Goal: Check status: Check status

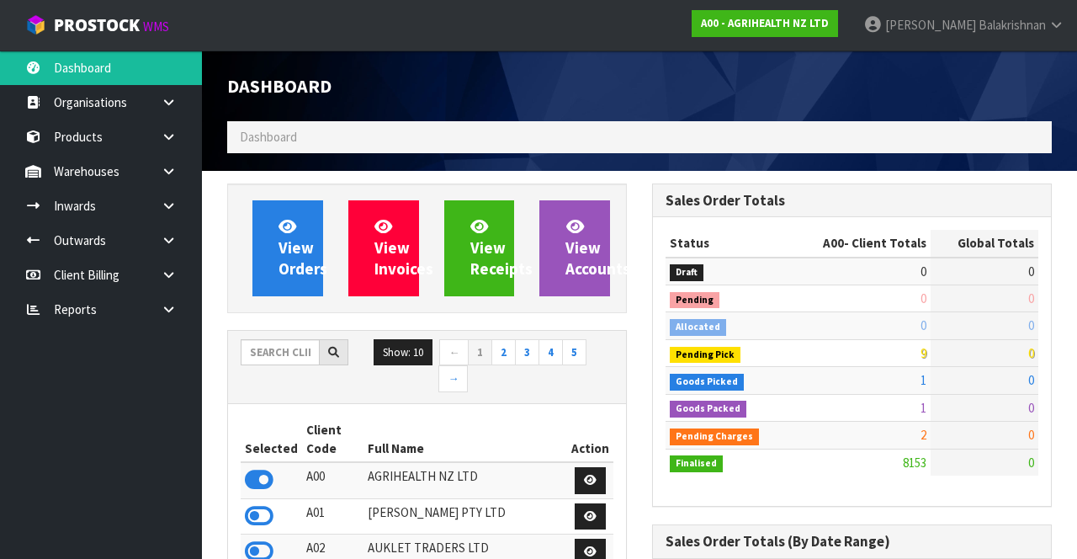
scroll to position [1340, 424]
click at [179, 167] on link at bounding box center [175, 171] width 54 height 35
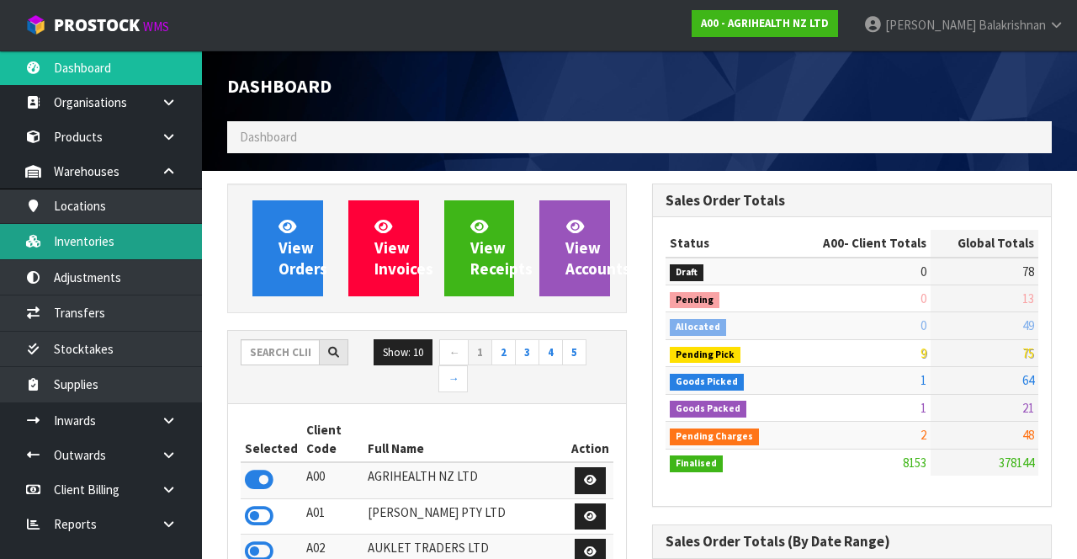
click at [146, 231] on link "Inventories" at bounding box center [101, 241] width 202 height 35
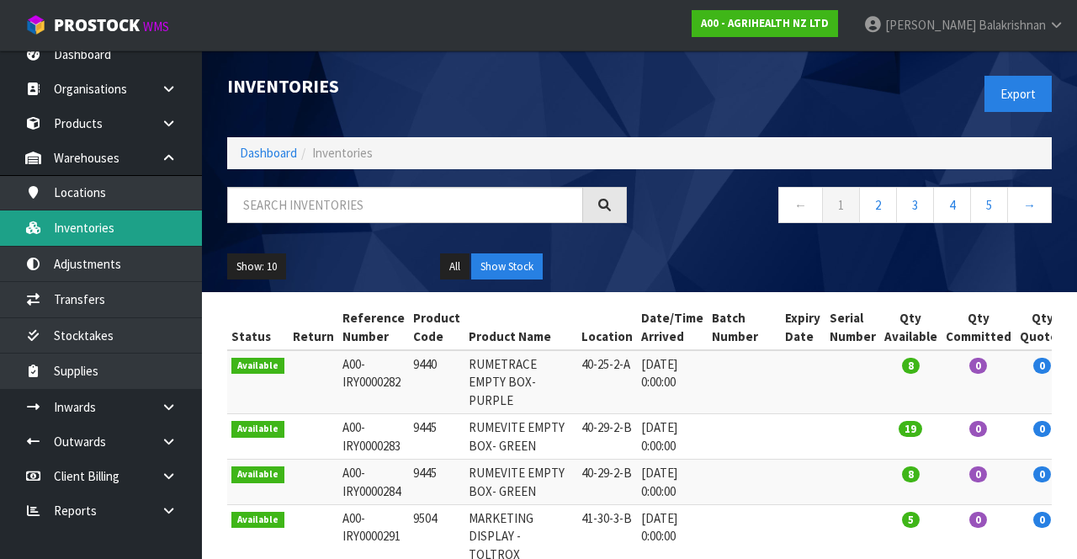
scroll to position [13, 0]
click at [170, 401] on icon at bounding box center [169, 407] width 16 height 13
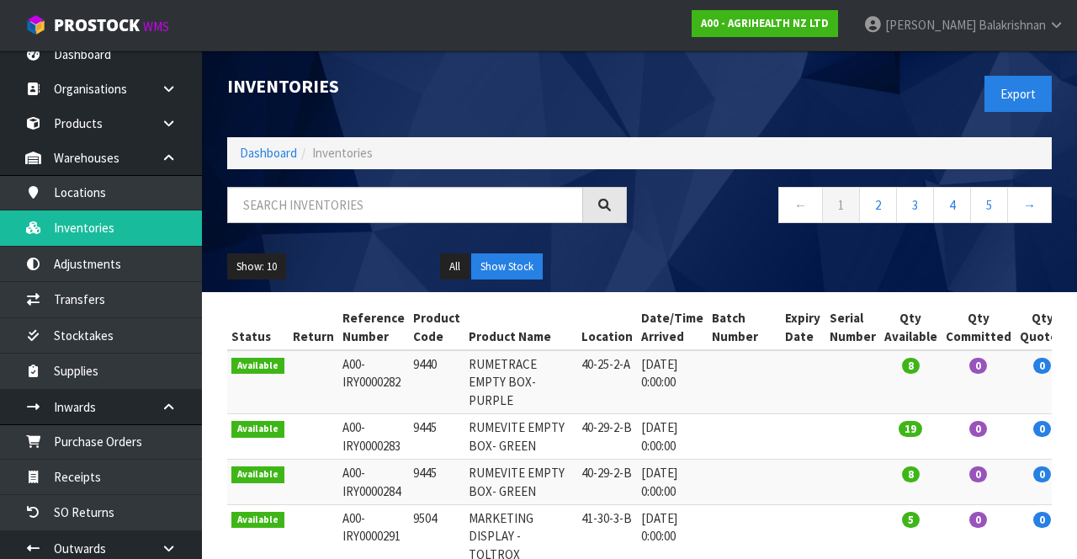
scroll to position [120, 0]
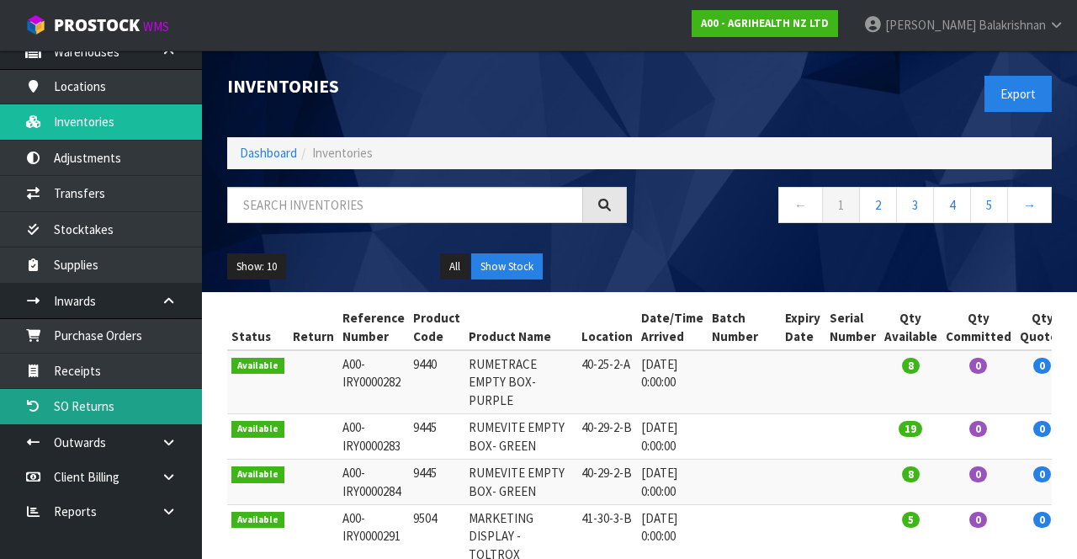
click at [122, 404] on link "SO Returns" at bounding box center [101, 406] width 202 height 35
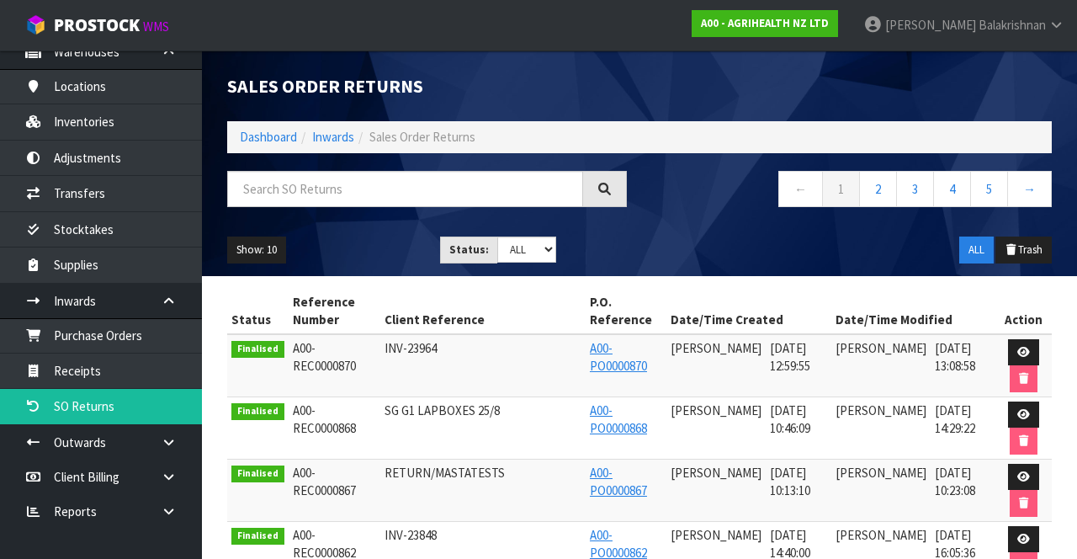
click at [177, 430] on link at bounding box center [175, 442] width 54 height 35
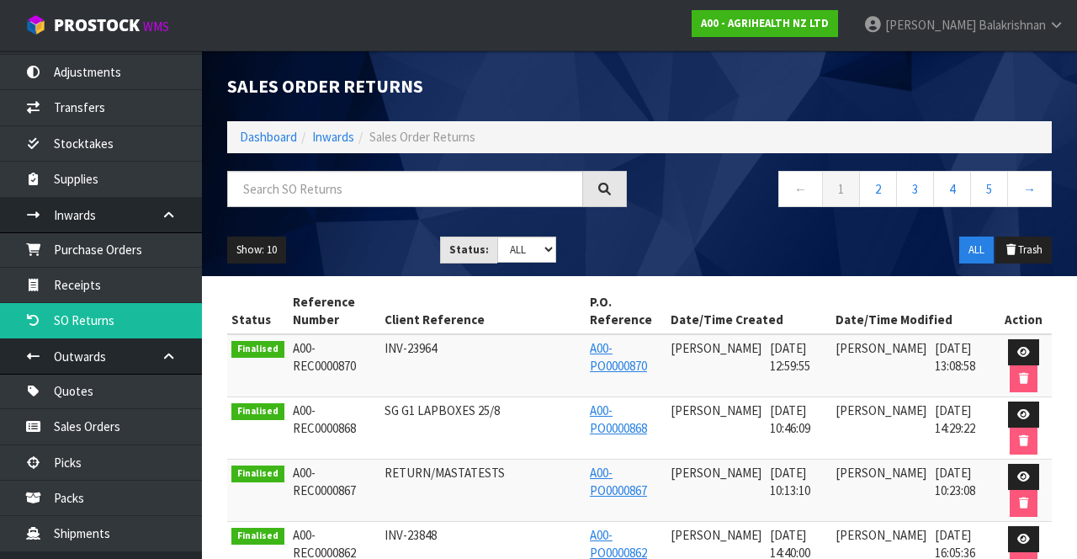
scroll to position [219, 0]
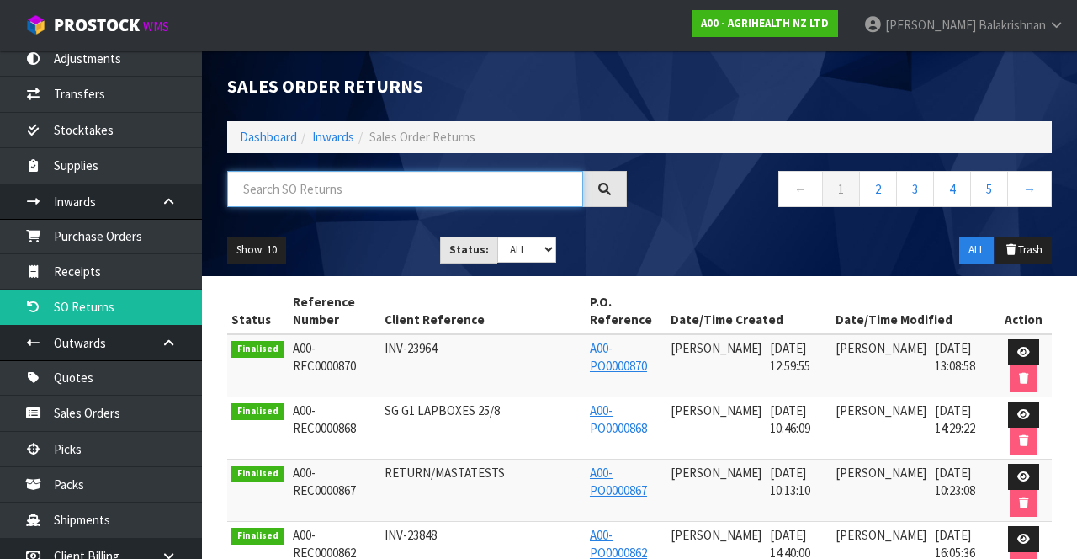
click at [409, 193] on input "text" at bounding box center [405, 189] width 356 height 36
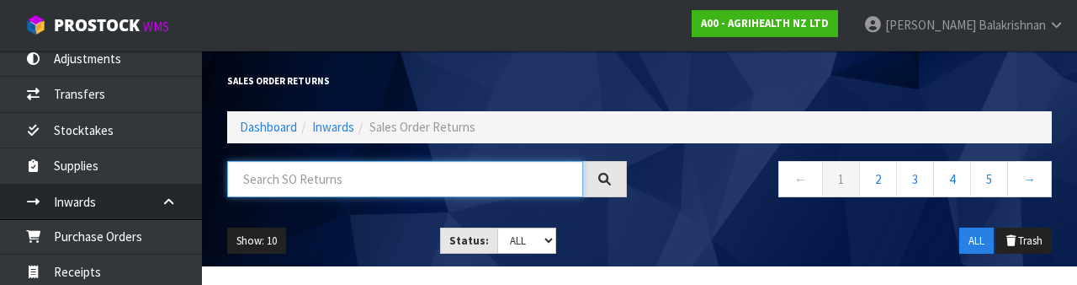
click at [408, 162] on input "text" at bounding box center [405, 179] width 356 height 36
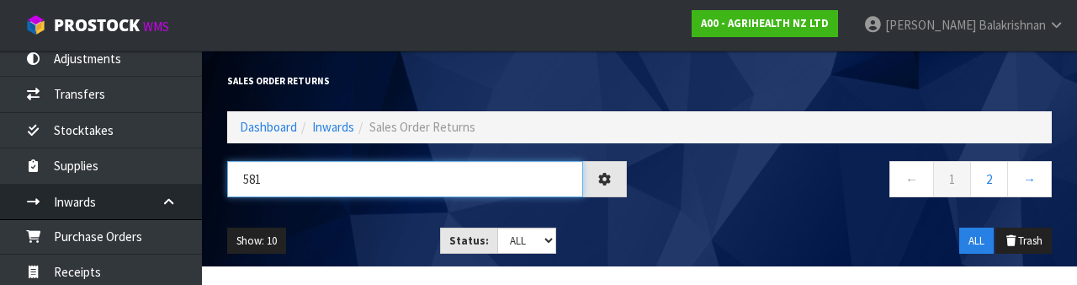
type input "5810"
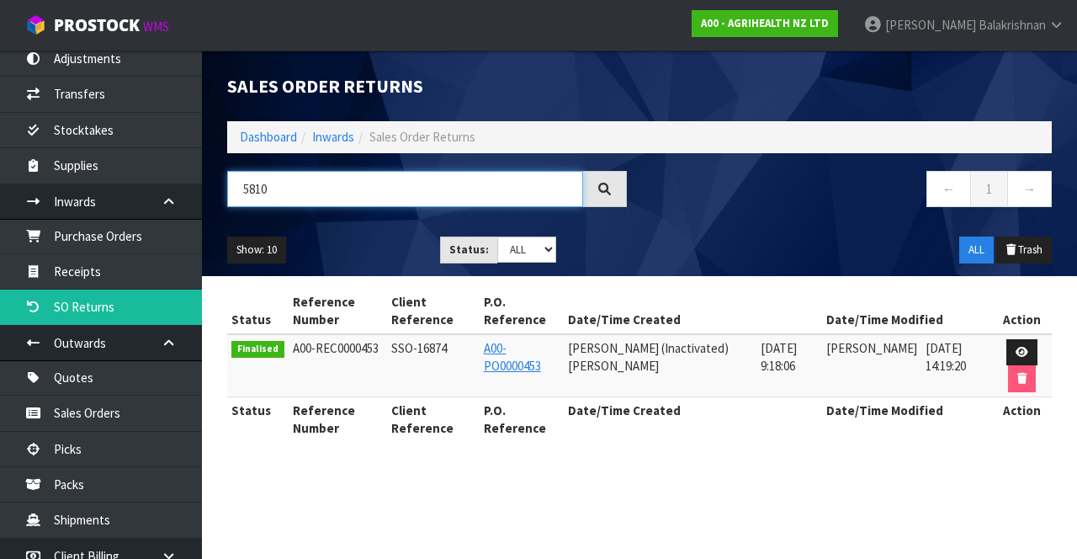
click at [254, 192] on input "5810" at bounding box center [405, 189] width 356 height 36
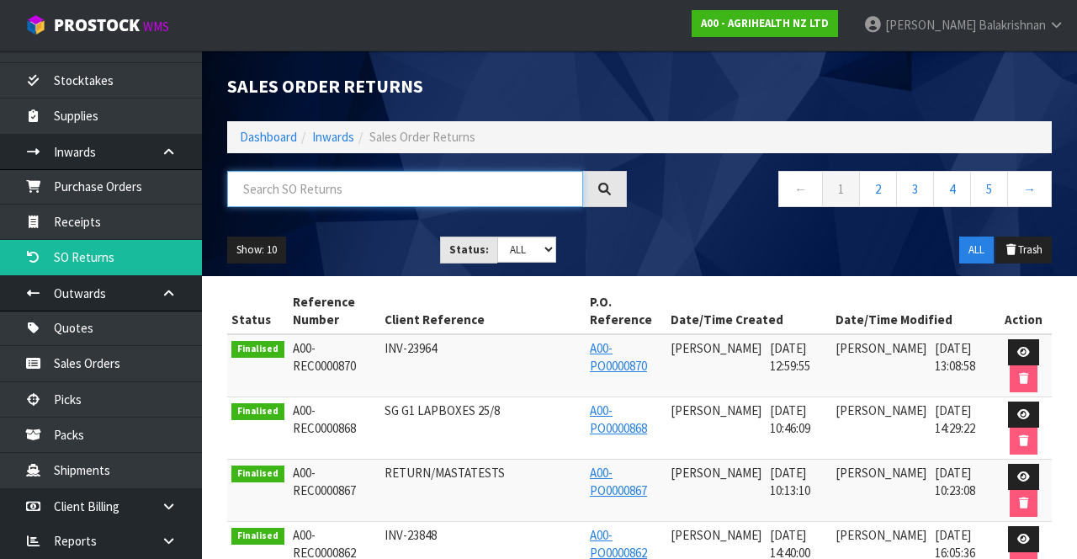
scroll to position [297, 0]
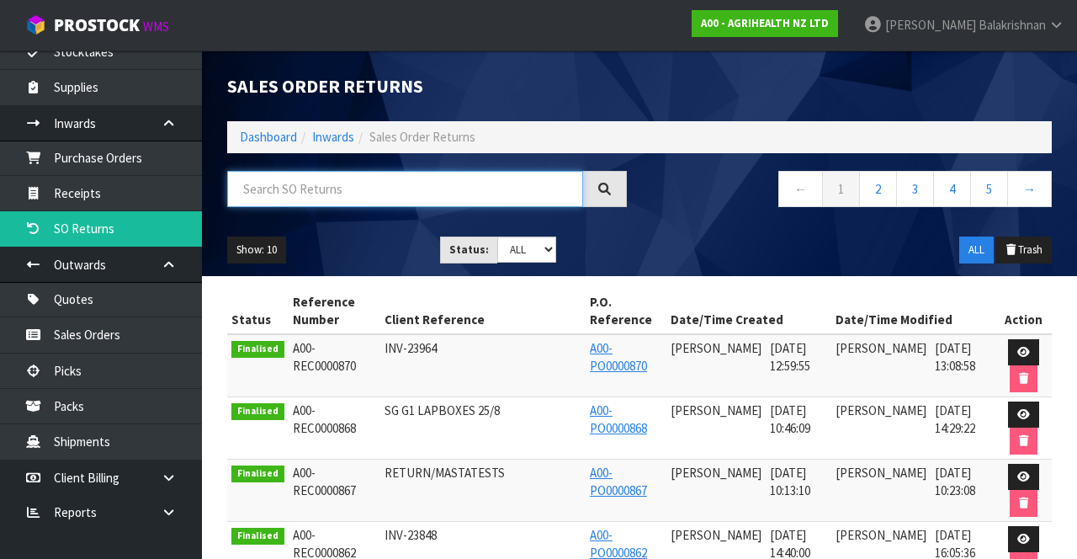
click at [407, 189] on input "text" at bounding box center [405, 189] width 356 height 36
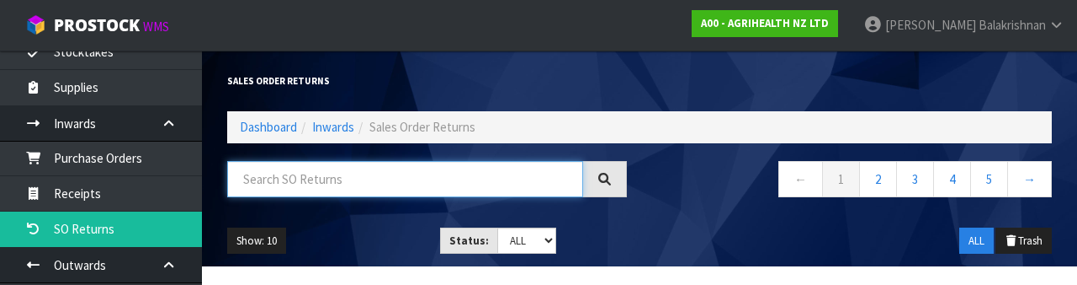
paste input "5810"
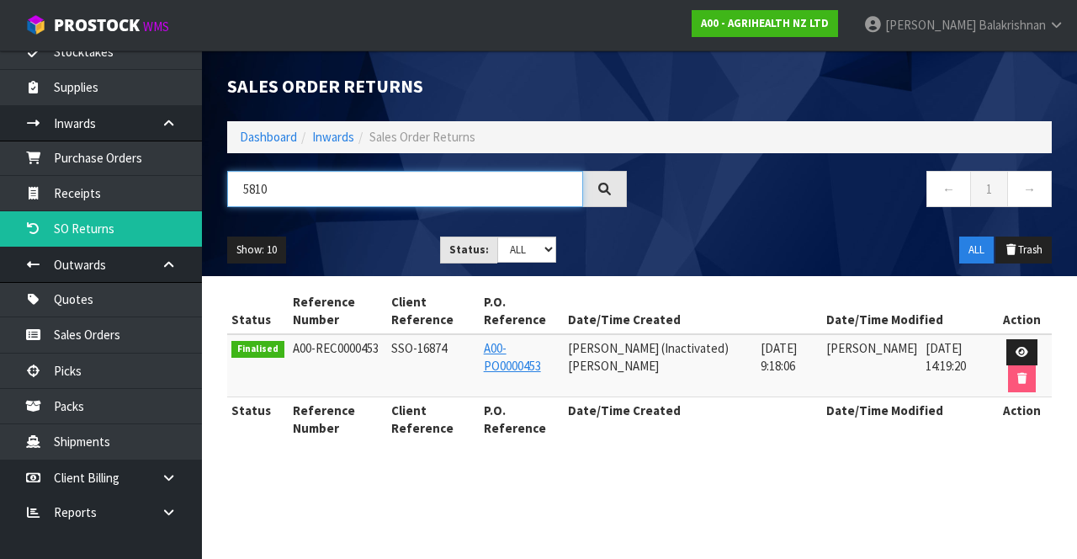
type input "5810"
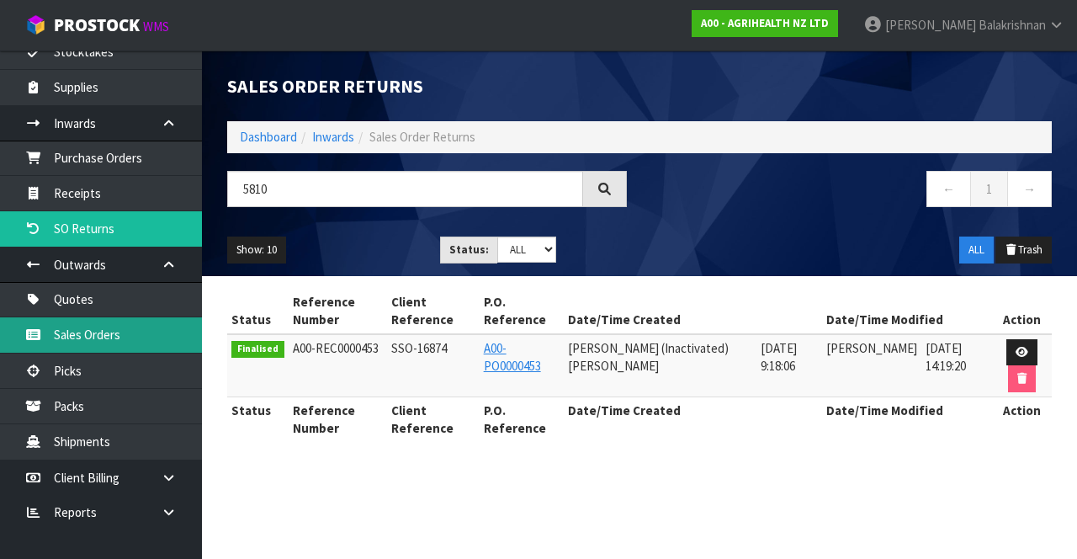
click at [146, 327] on link "Sales Orders" at bounding box center [101, 334] width 202 height 35
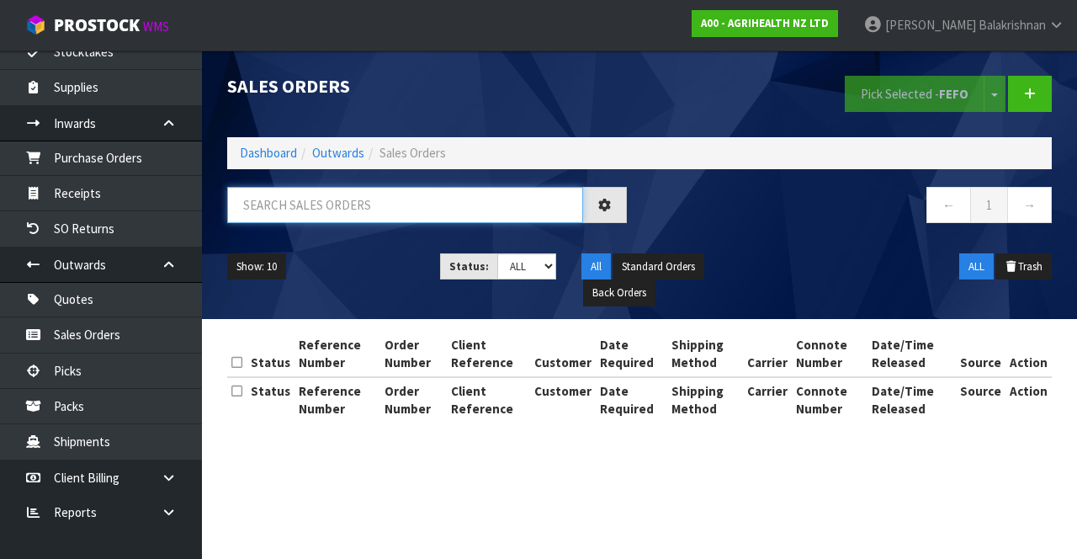
click at [355, 197] on input "text" at bounding box center [405, 205] width 356 height 36
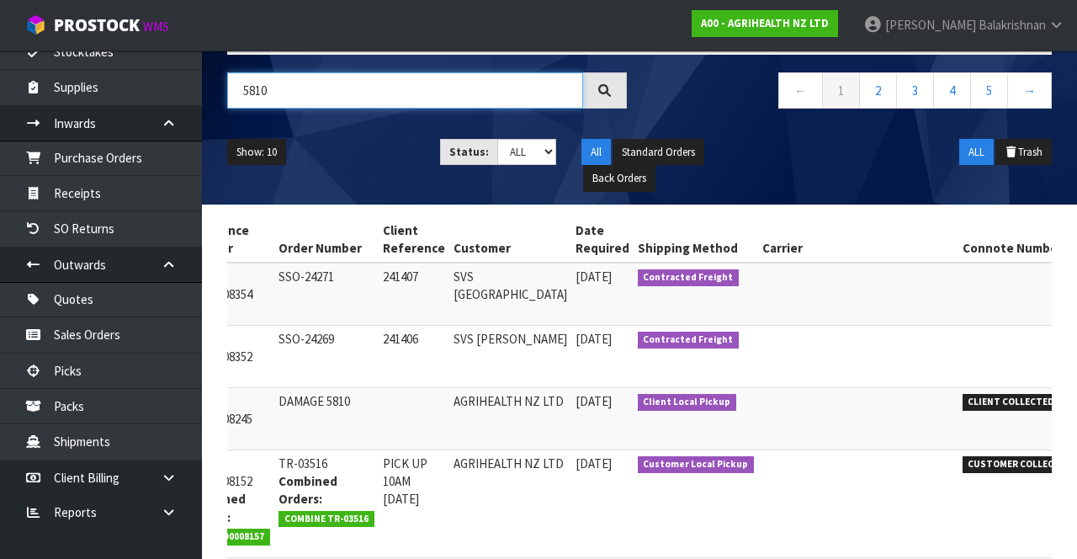
scroll to position [0, 278]
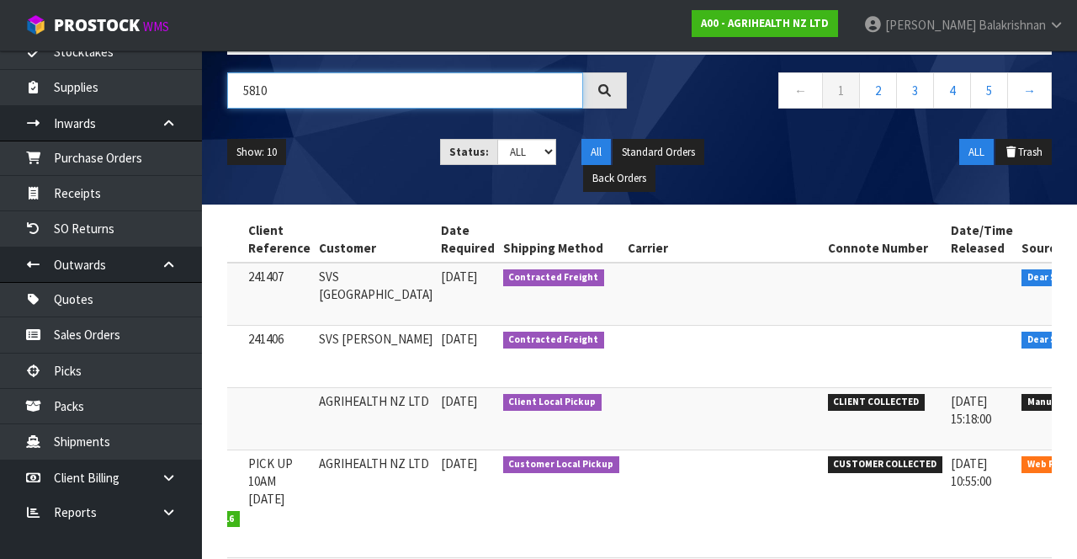
type input "5810"
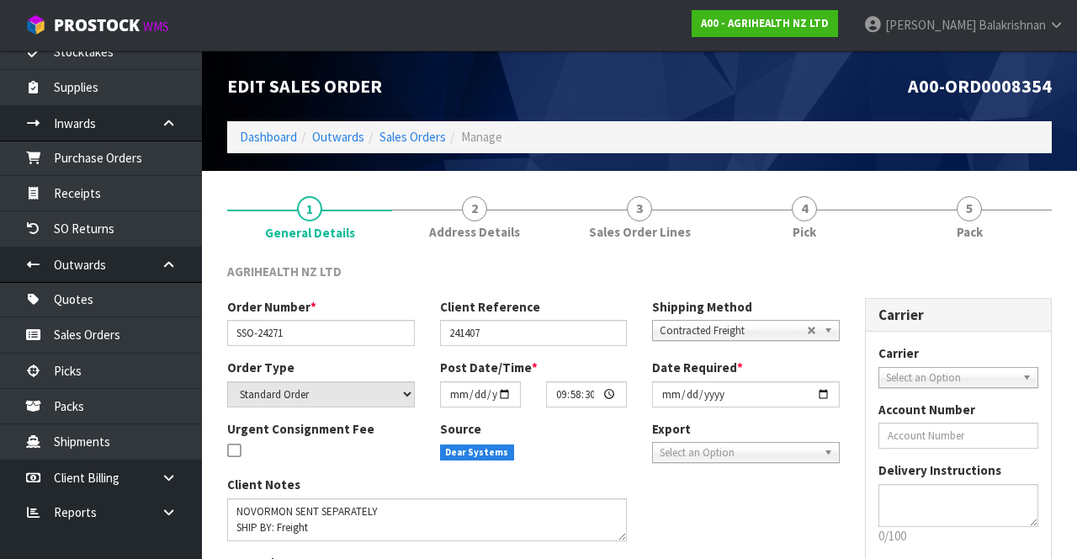
click at [967, 208] on span "5" at bounding box center [969, 208] width 25 height 25
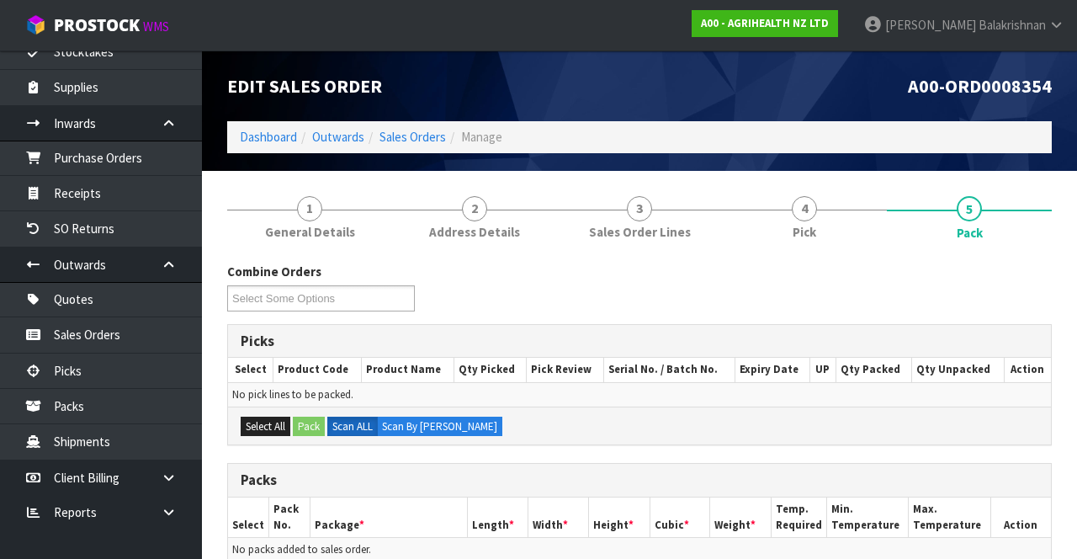
click at [805, 192] on link "4 Pick" at bounding box center [804, 217] width 165 height 67
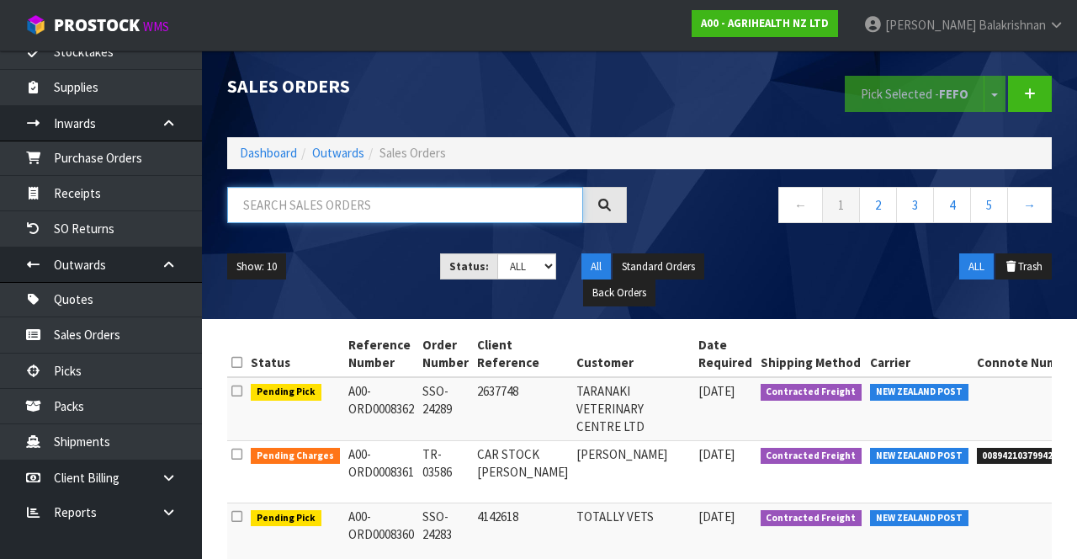
click at [428, 210] on input "text" at bounding box center [405, 205] width 356 height 36
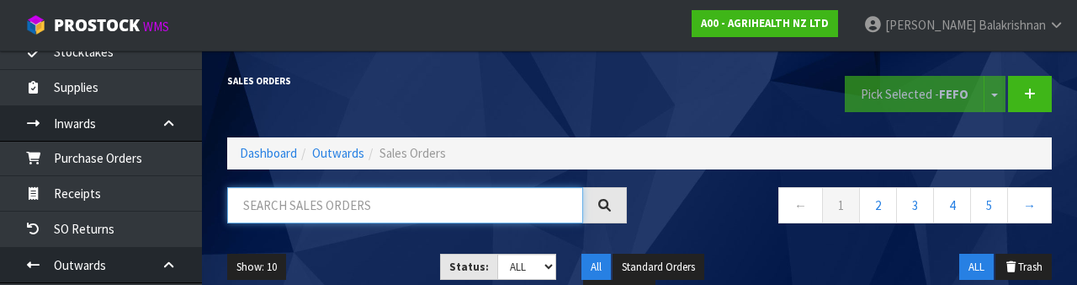
paste input "5810"
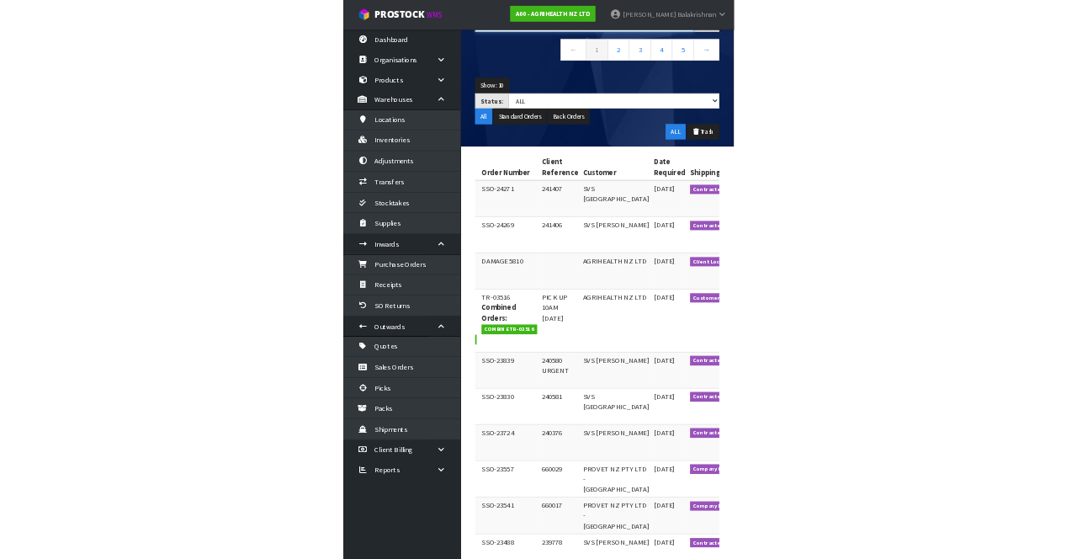
scroll to position [168, 0]
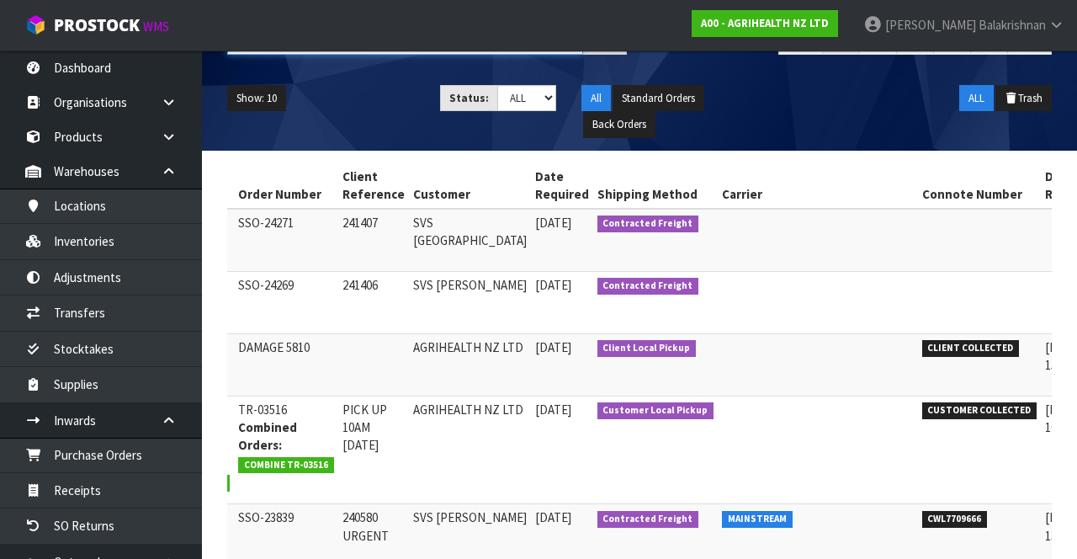
type input "5810"
click at [1019, 17] on link "Raj Balakrishnan" at bounding box center [964, 25] width 226 height 51
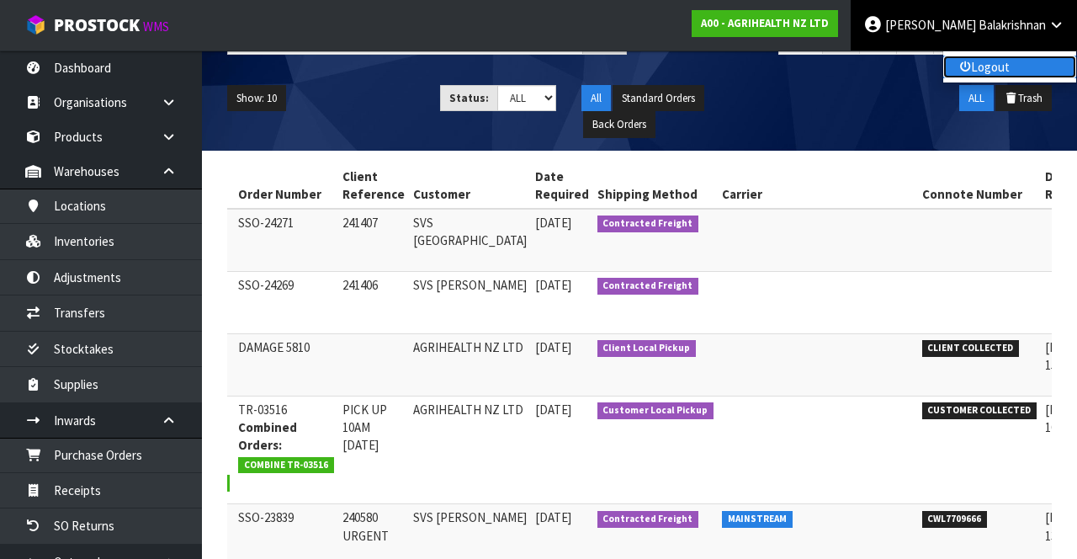
click at [1019, 62] on link "Logout" at bounding box center [1010, 67] width 133 height 23
